Goal: Find specific page/section: Find specific page/section

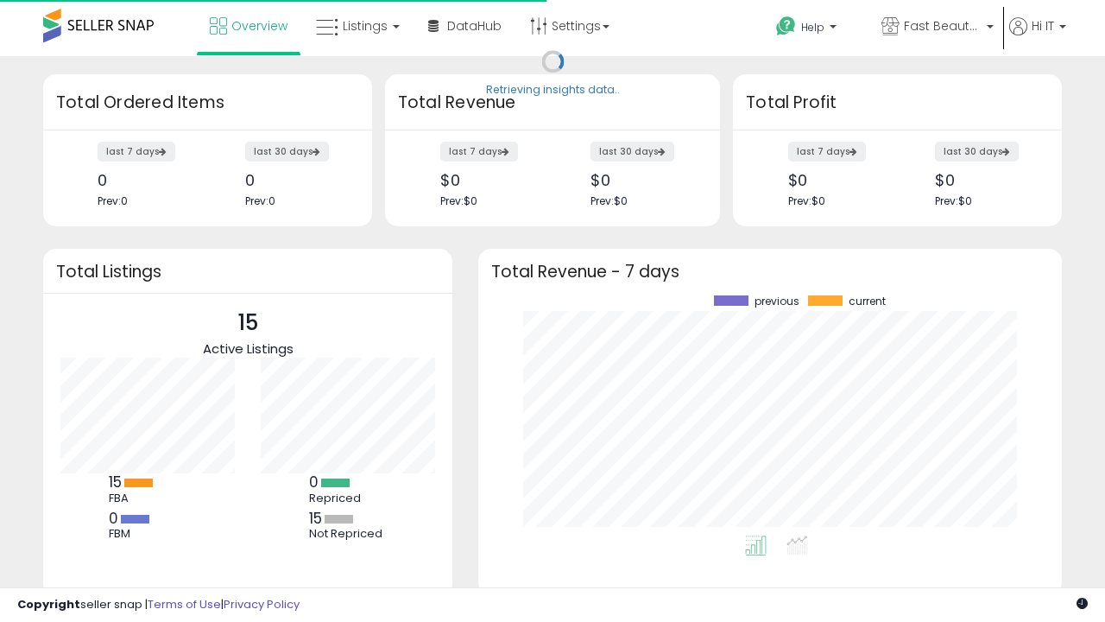
scroll to position [240, 549]
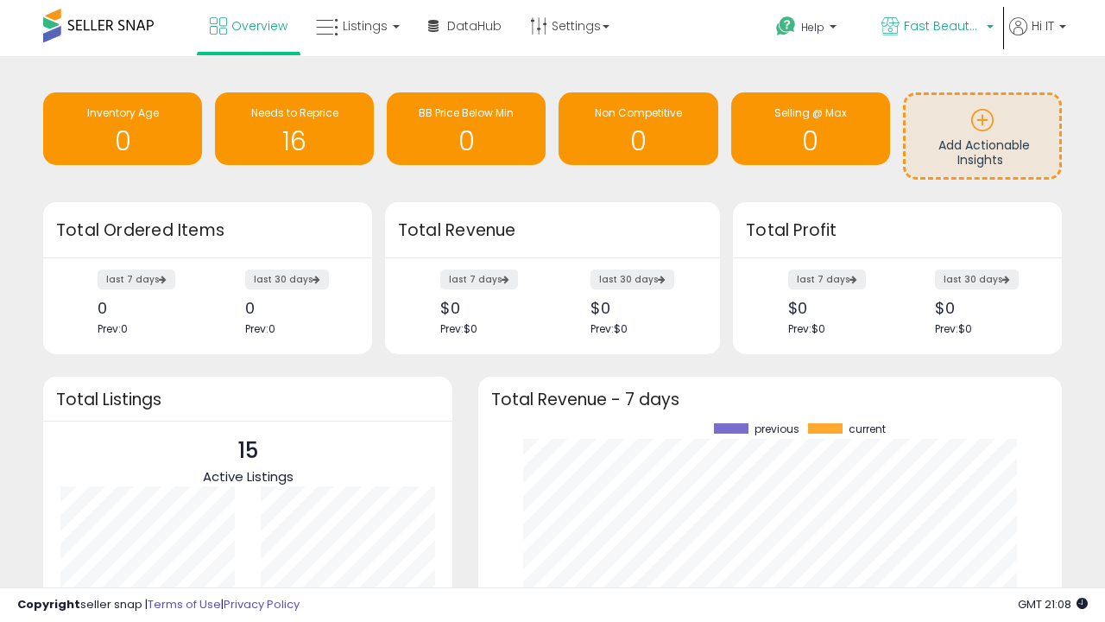
click at [936, 28] on span "Fast Beauty ([GEOGRAPHIC_DATA])" at bounding box center [943, 25] width 78 height 17
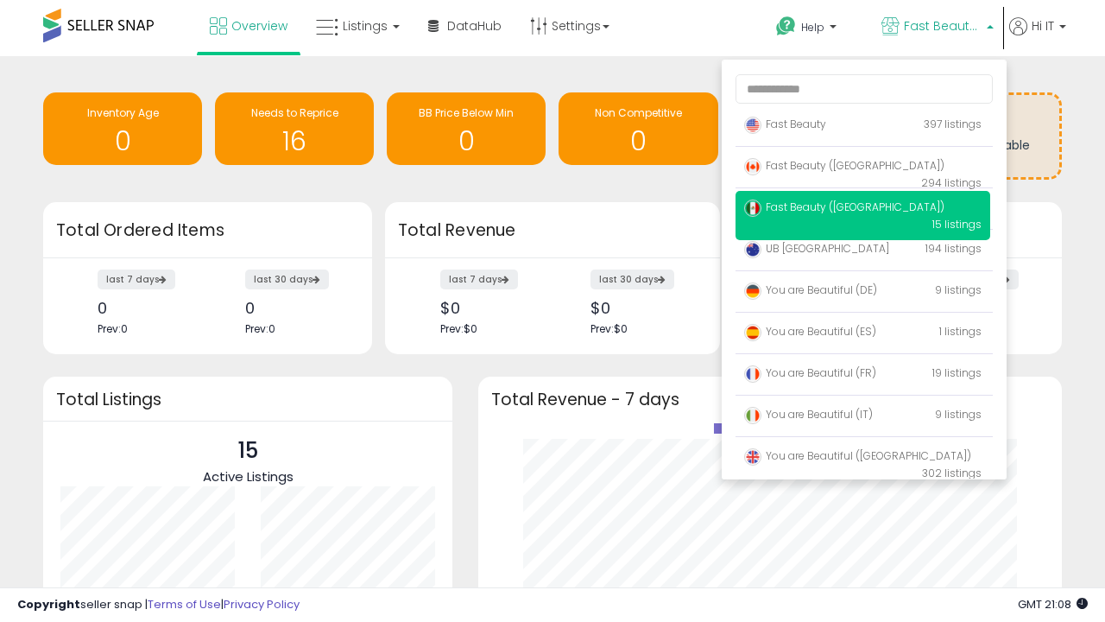
click at [863, 417] on span "You are Beautiful (IT)" at bounding box center [808, 414] width 129 height 15
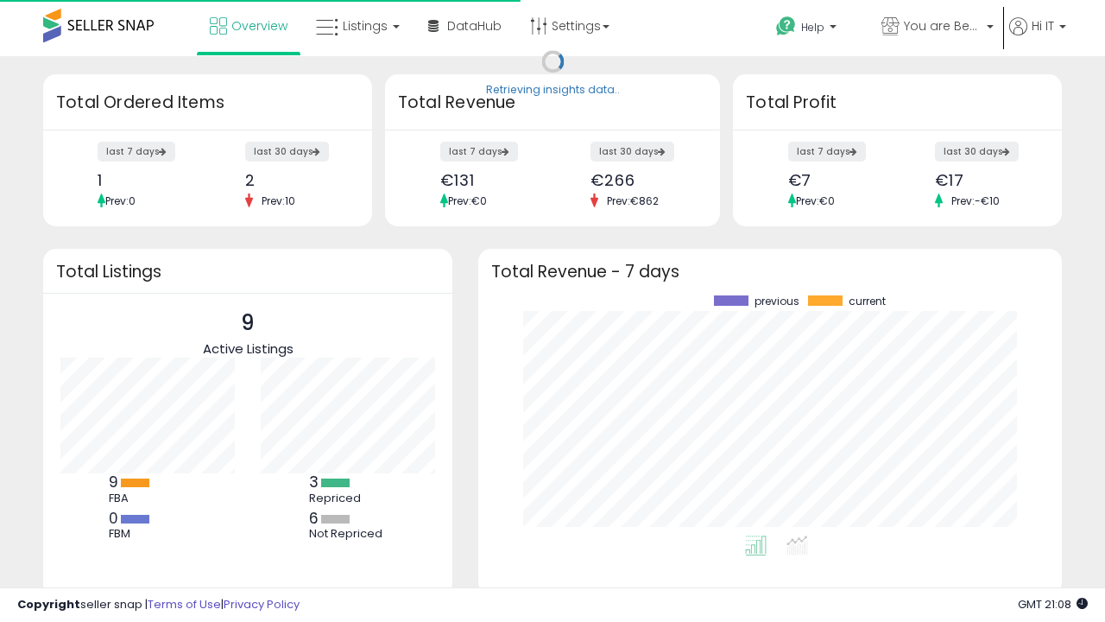
scroll to position [240, 549]
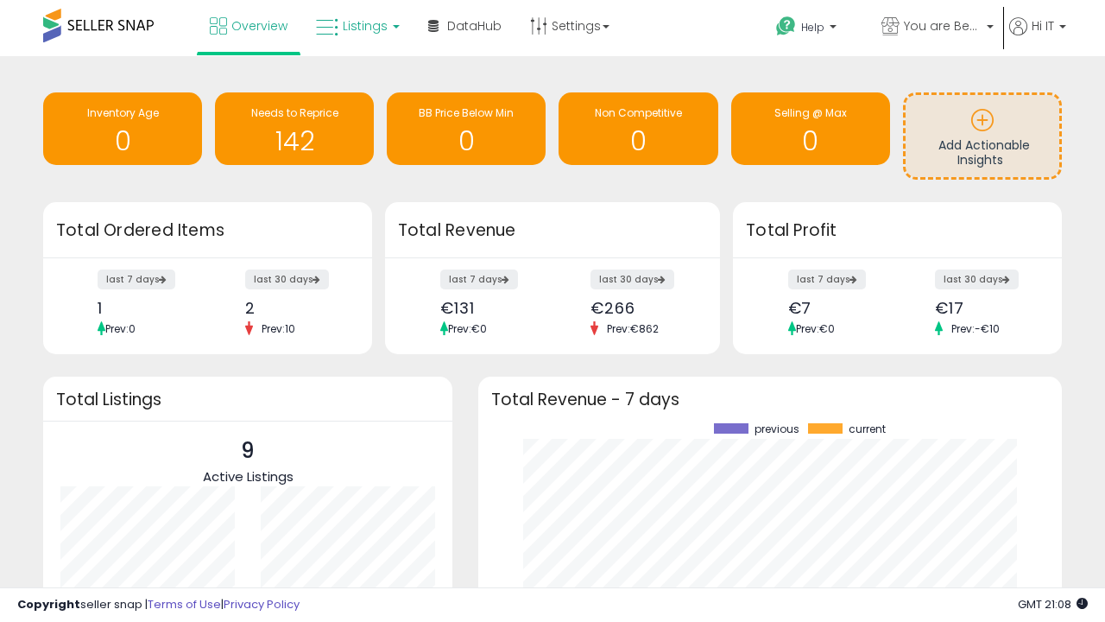
click at [356, 26] on span "Listings" at bounding box center [365, 25] width 45 height 17
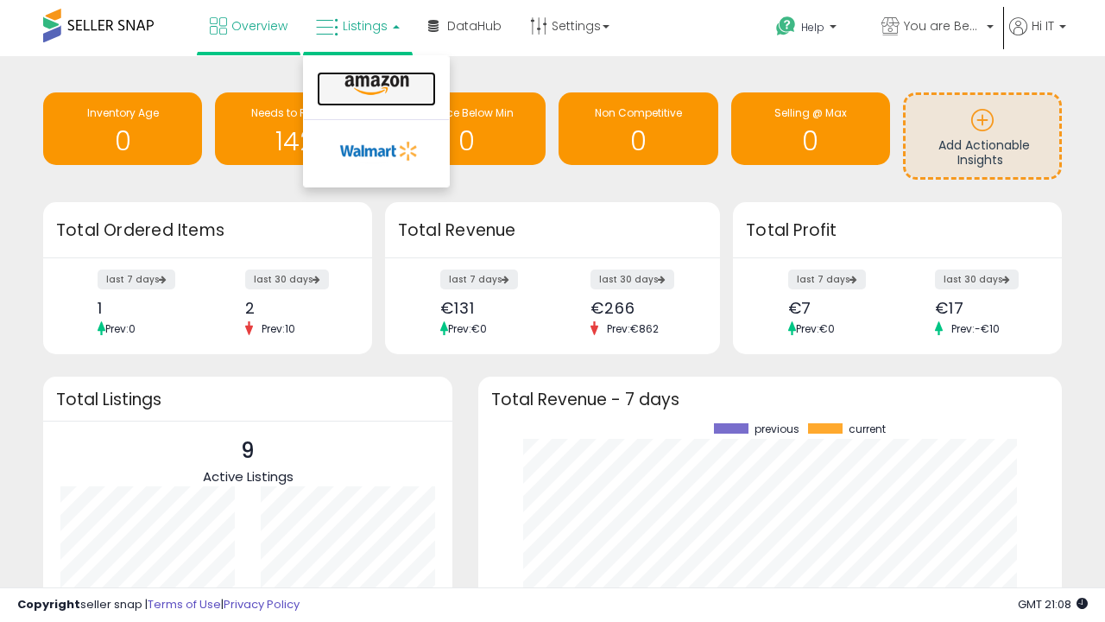
click at [375, 85] on icon at bounding box center [376, 85] width 75 height 22
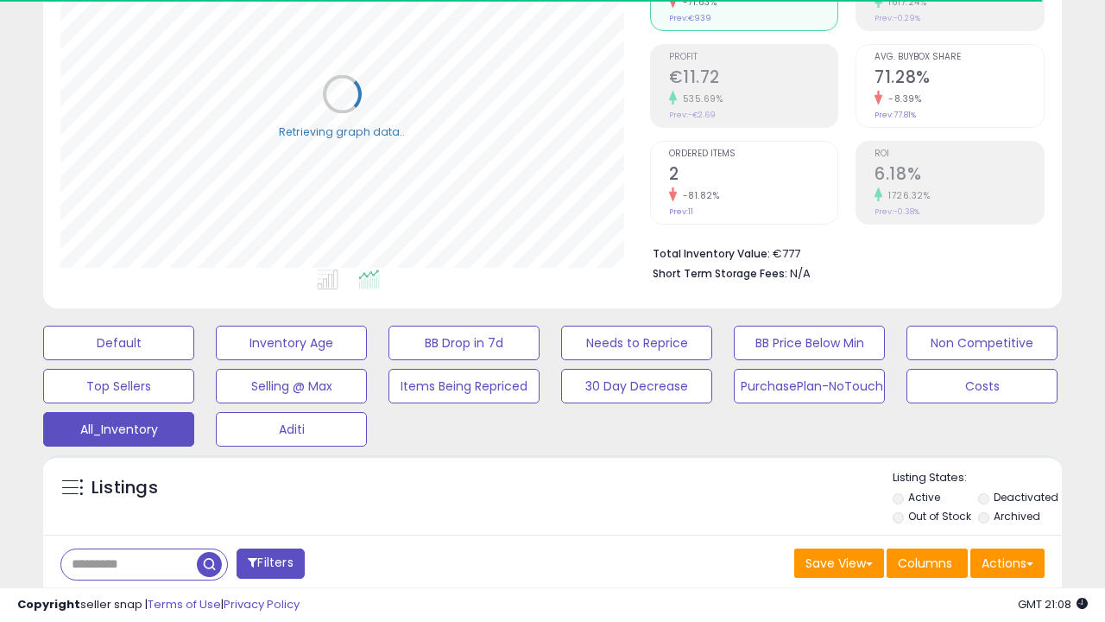
click at [123, 600] on span "Last 30 Days" at bounding box center [125, 608] width 75 height 17
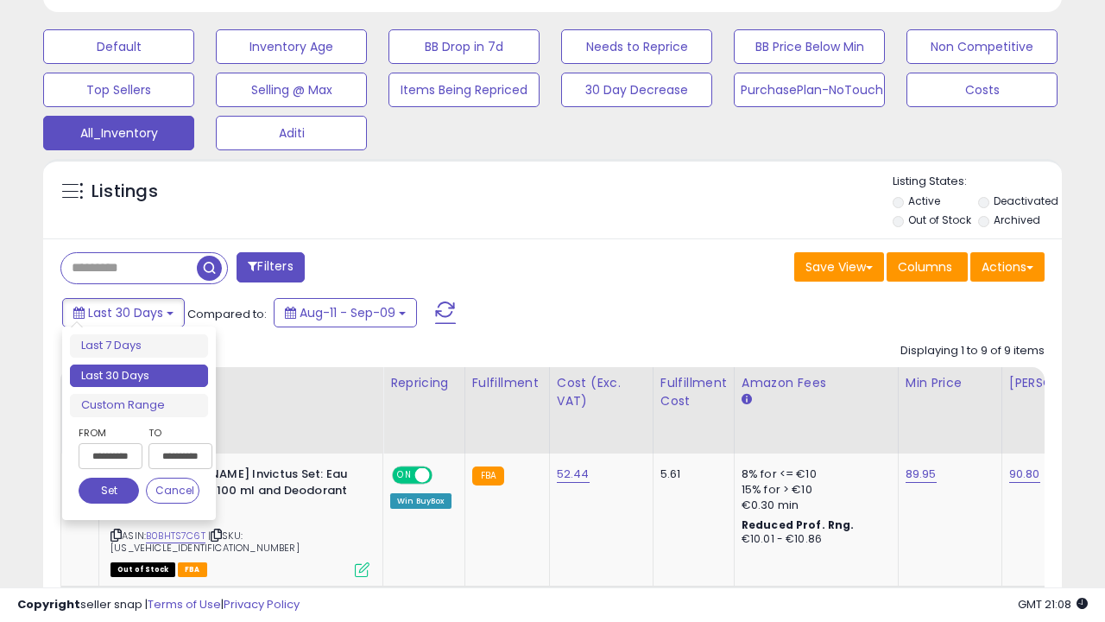
click at [139, 376] on li "Last 30 Days" at bounding box center [139, 375] width 138 height 23
